Goal: Task Accomplishment & Management: Use online tool/utility

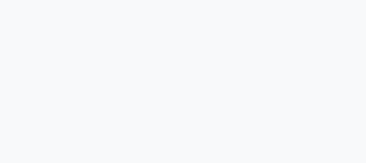
select select "service"
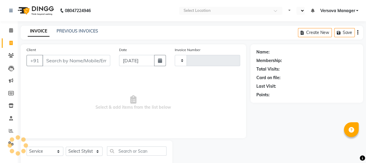
select select "en"
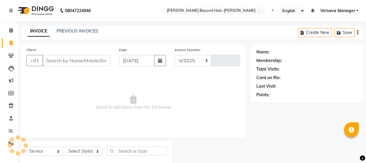
select select "6352"
type input "1059"
select select "48071"
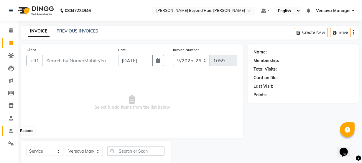
click at [11, 131] on icon at bounding box center [11, 130] width 4 height 4
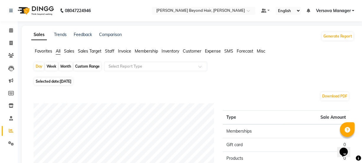
click at [111, 53] on span "Staff" at bounding box center [109, 50] width 9 height 5
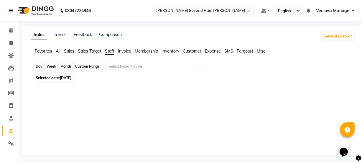
click at [37, 65] on div "Day" at bounding box center [39, 66] width 10 height 8
select select "9"
select select "2025"
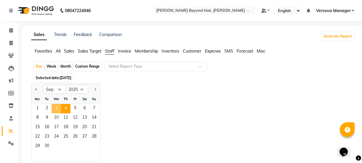
click at [55, 107] on span "3" at bounding box center [56, 108] width 9 height 9
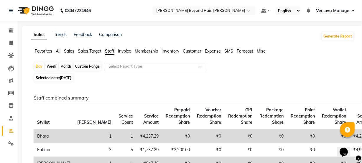
click at [65, 67] on div "Month" at bounding box center [66, 66] width 14 height 8
select select "9"
select select "2025"
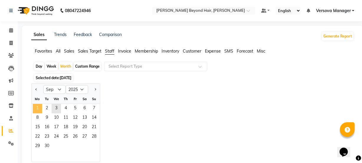
click at [36, 108] on span "1" at bounding box center [37, 108] width 9 height 9
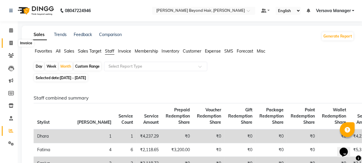
click at [9, 42] on span at bounding box center [11, 43] width 10 height 7
select select "service"
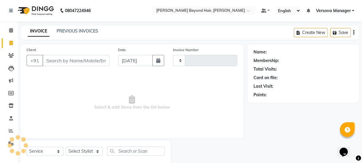
scroll to position [15, 0]
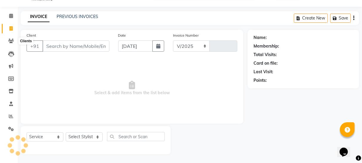
select select "6352"
type input "1059"
select select "48071"
